Goal: Information Seeking & Learning: Check status

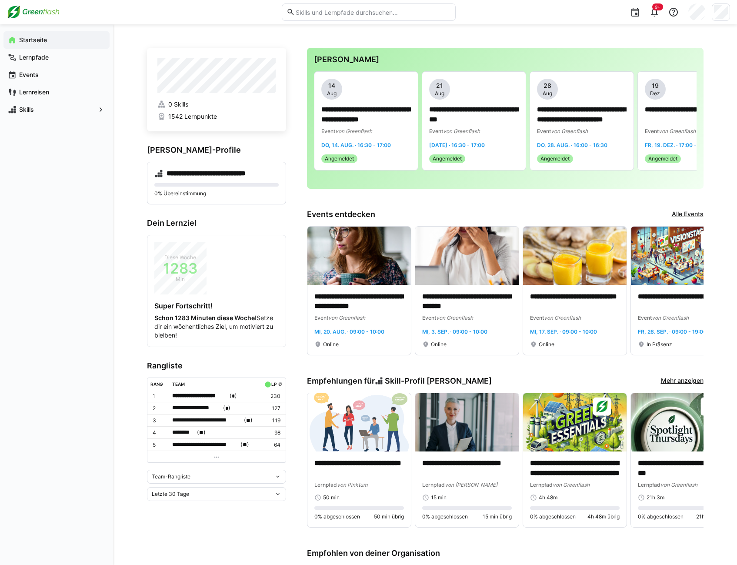
click at [200, 478] on div "Team-Rangliste" at bounding box center [216, 477] width 139 height 14
click at [195, 504] on div "Individuelle Rangliste" at bounding box center [216, 506] width 129 height 7
click at [195, 478] on div "Letzte 30 Tage" at bounding box center [213, 480] width 123 height 6
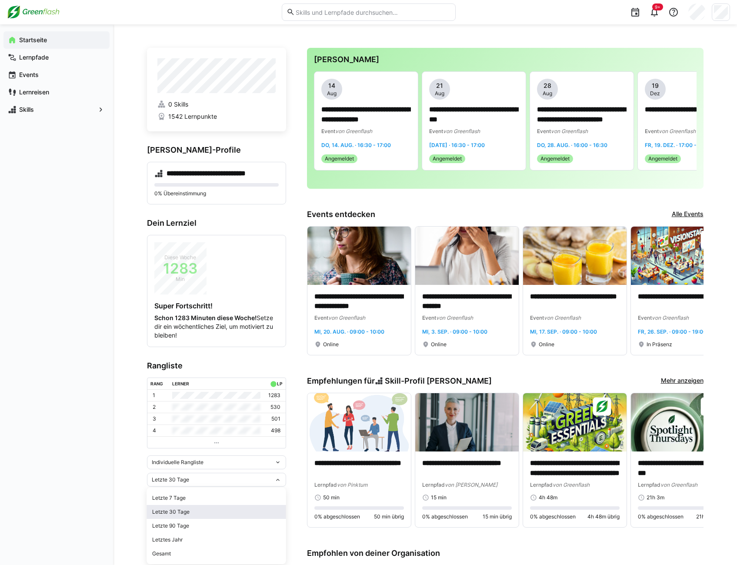
click at [190, 510] on div "Letzte 30 Tage" at bounding box center [216, 512] width 129 height 7
click at [198, 483] on div "Letzte 30 Tage" at bounding box center [216, 480] width 139 height 14
click at [204, 524] on div "Letzte 90 Tage" at bounding box center [216, 526] width 129 height 7
click at [191, 482] on div "Letzte 90 Tage" at bounding box center [213, 480] width 123 height 6
click at [188, 556] on div "Gesamt" at bounding box center [216, 553] width 129 height 7
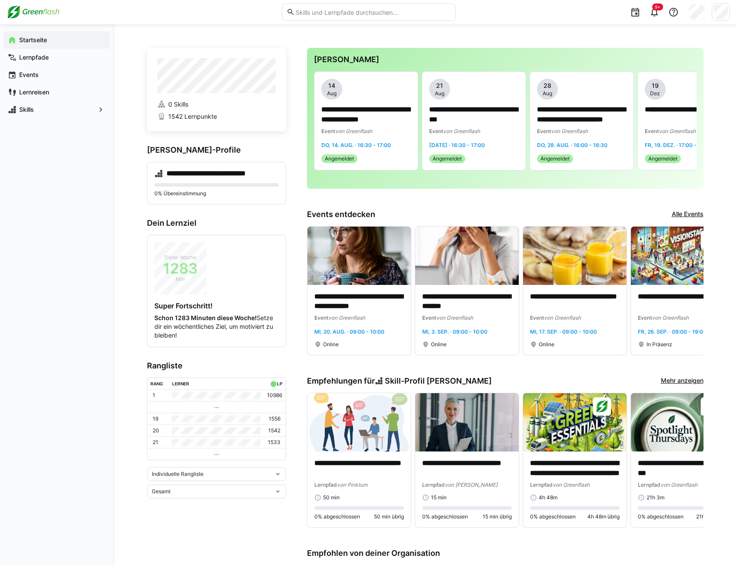
click at [211, 471] on div "Individuelle Rangliste" at bounding box center [216, 474] width 139 height 14
click at [206, 490] on div "Team-Rangliste" at bounding box center [216, 492] width 129 height 7
click at [214, 491] on div "Gesamt" at bounding box center [213, 494] width 123 height 6
click at [217, 422] on span "Letzte 7 Tage" at bounding box center [216, 418] width 139 height 14
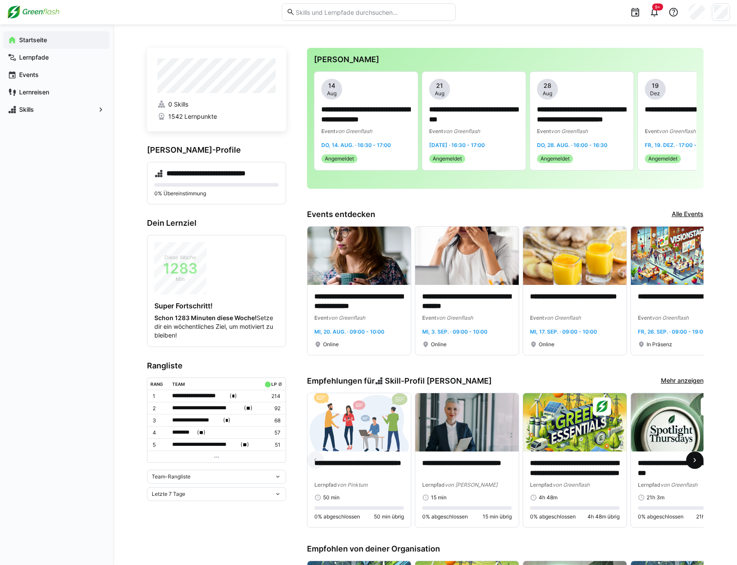
click at [699, 463] on eds-icon at bounding box center [695, 460] width 9 height 9
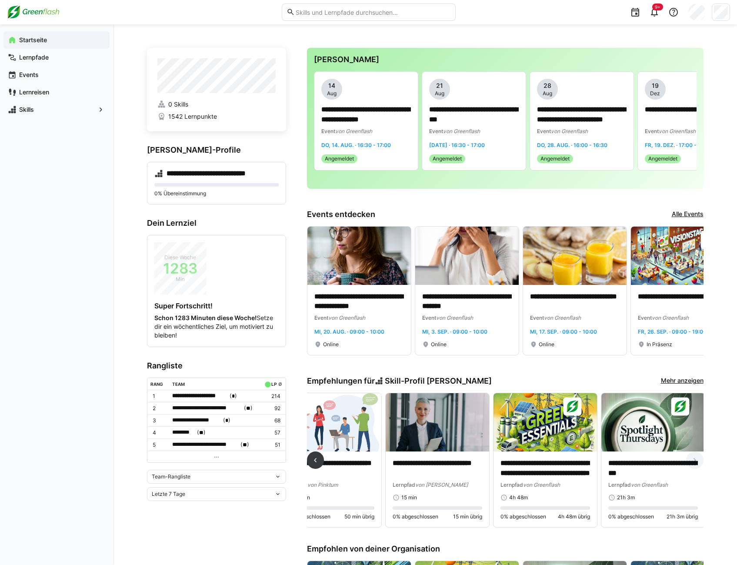
scroll to position [0, 31]
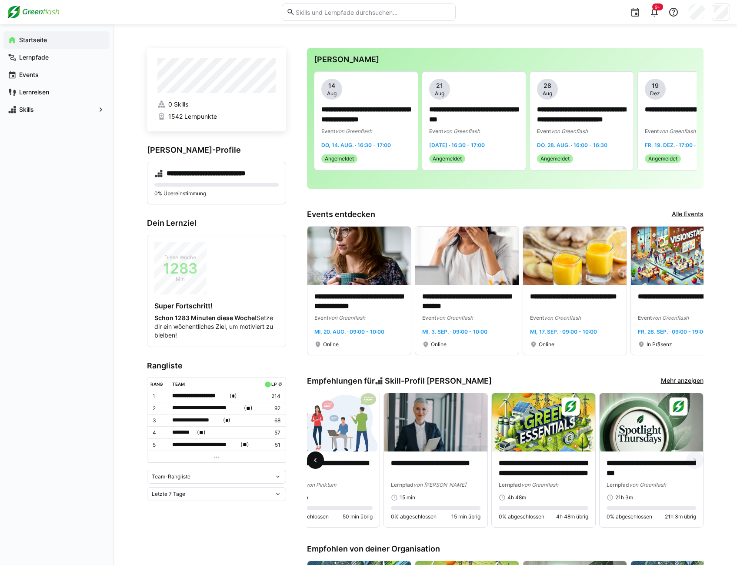
click at [312, 459] on eds-icon at bounding box center [315, 460] width 9 height 9
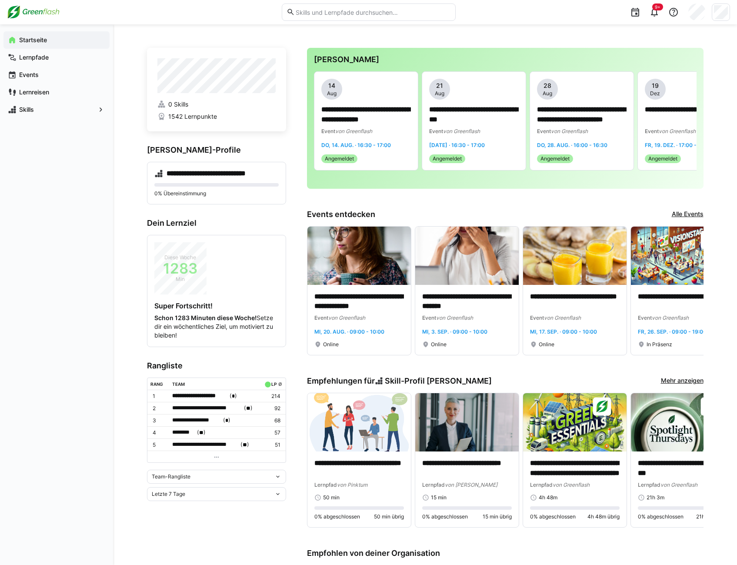
click at [197, 478] on div "Team-Rangliste" at bounding box center [216, 477] width 139 height 14
click at [217, 454] on eds-icon at bounding box center [216, 457] width 7 height 7
click at [217, 455] on eds-icon at bounding box center [216, 457] width 7 height 7
click at [201, 395] on span "**********" at bounding box center [200, 396] width 56 height 9
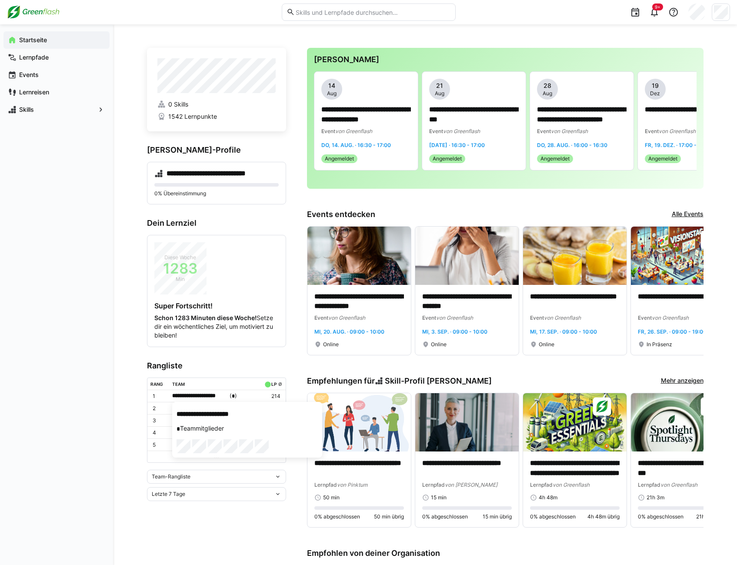
click at [90, 402] on div at bounding box center [368, 282] width 737 height 565
click at [212, 174] on h4 "**********" at bounding box center [216, 173] width 98 height 9
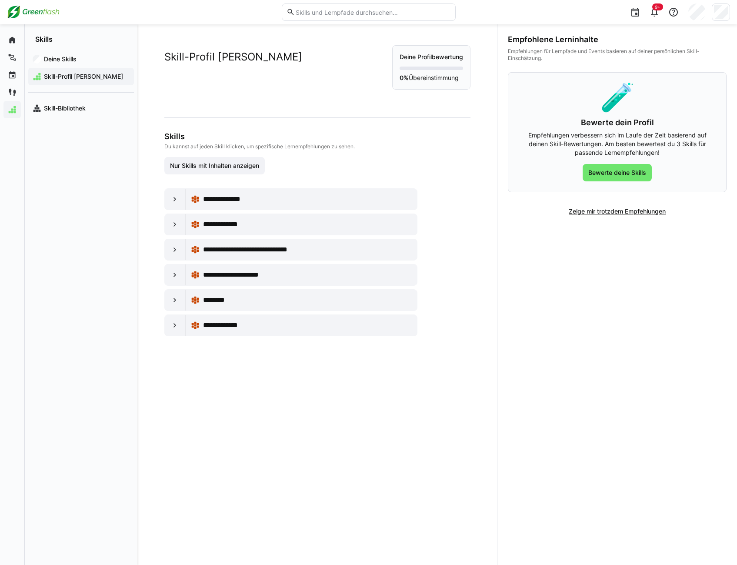
click at [65, 79] on span "Skill-Profil [PERSON_NAME]" at bounding box center [86, 76] width 87 height 9
click at [62, 63] on span "Deine Skills" at bounding box center [86, 59] width 87 height 9
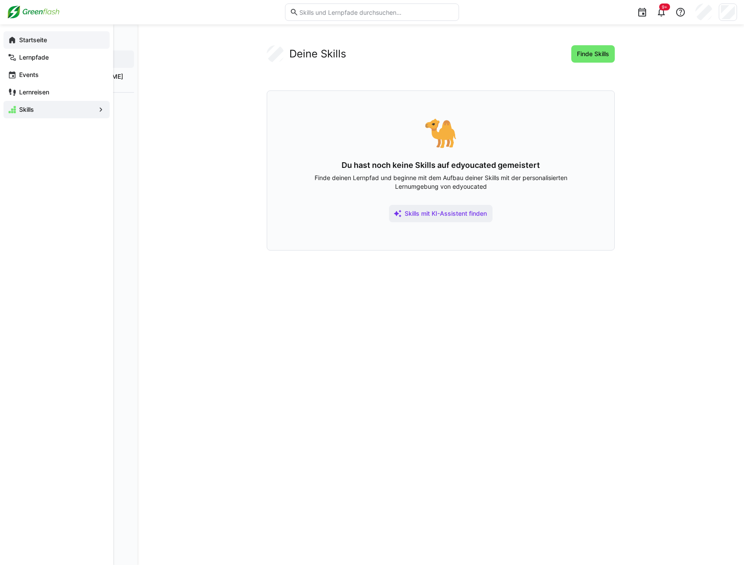
click at [0, 0] on app-navigation-label "Startseite" at bounding box center [0, 0] width 0 height 0
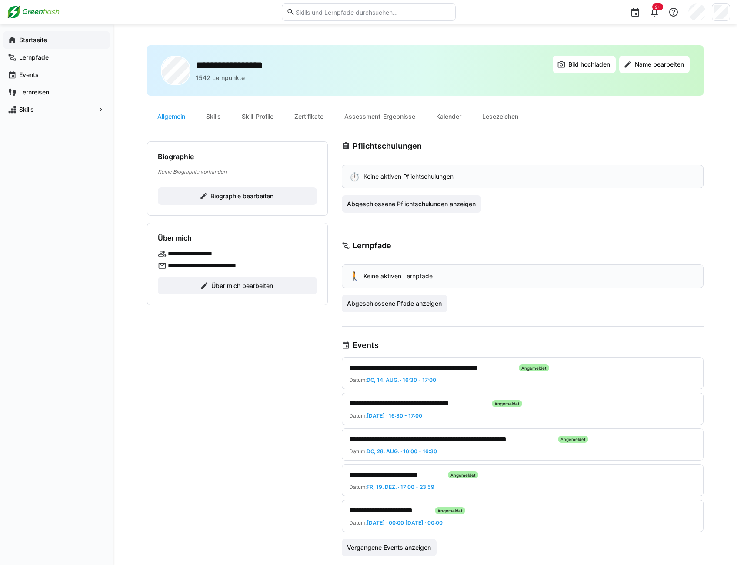
click at [0, 0] on app-navigation-label "Startseite" at bounding box center [0, 0] width 0 height 0
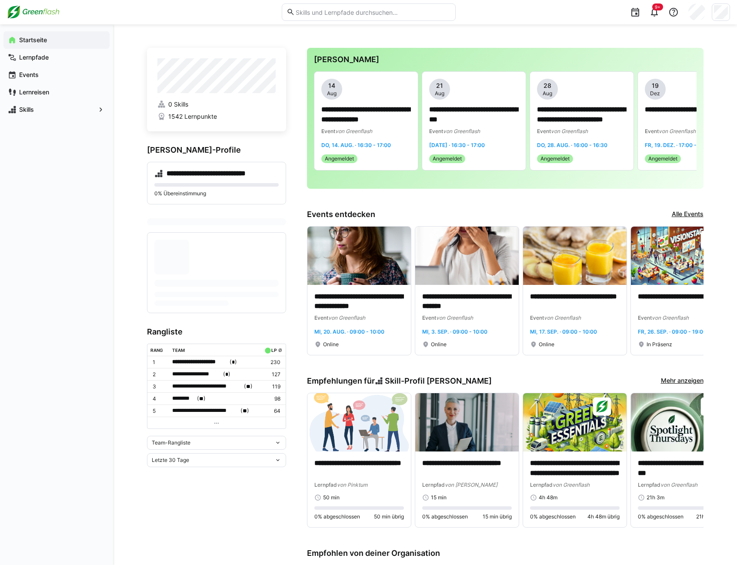
click at [184, 457] on app-leaderboard "**********" at bounding box center [216, 397] width 139 height 140
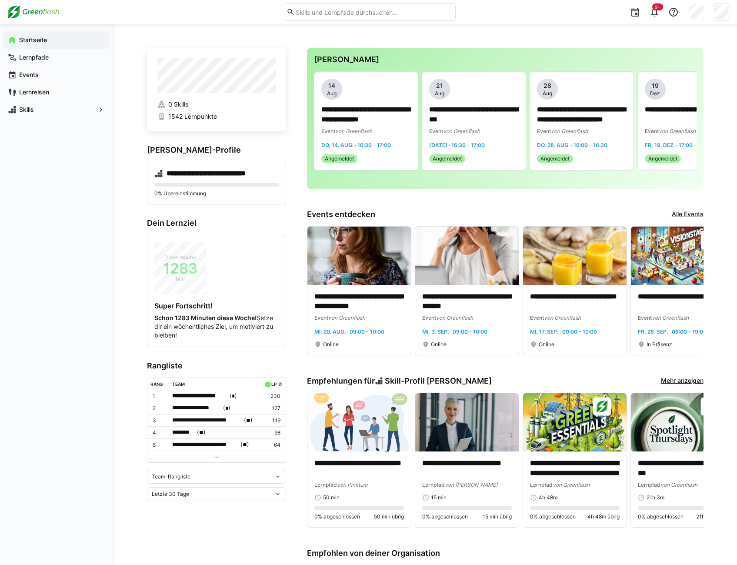
click at [181, 493] on span "Letzte 30 Tage" at bounding box center [170, 494] width 37 height 7
click at [175, 476] on div "Gesamt" at bounding box center [216, 473] width 129 height 7
click at [176, 473] on span "Team-Rangliste" at bounding box center [171, 476] width 39 height 7
click at [170, 506] on div "Individuelle Rangliste" at bounding box center [216, 506] width 129 height 7
click at [0, 0] on app-navigation-label "Startseite" at bounding box center [0, 0] width 0 height 0
